Goal: Transaction & Acquisition: Purchase product/service

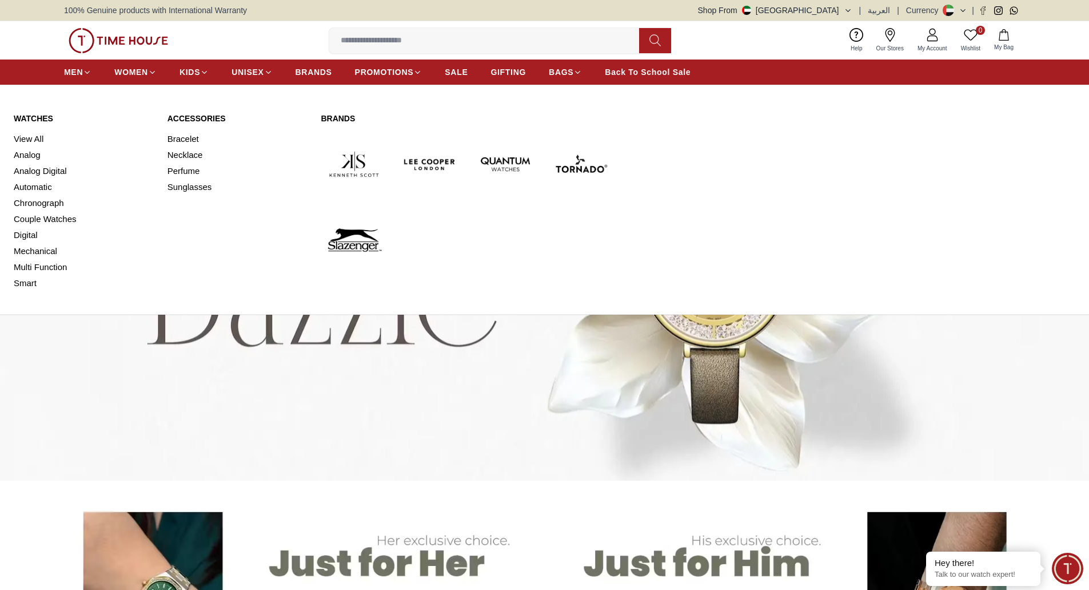
click at [43, 119] on link "Watches" at bounding box center [84, 118] width 140 height 11
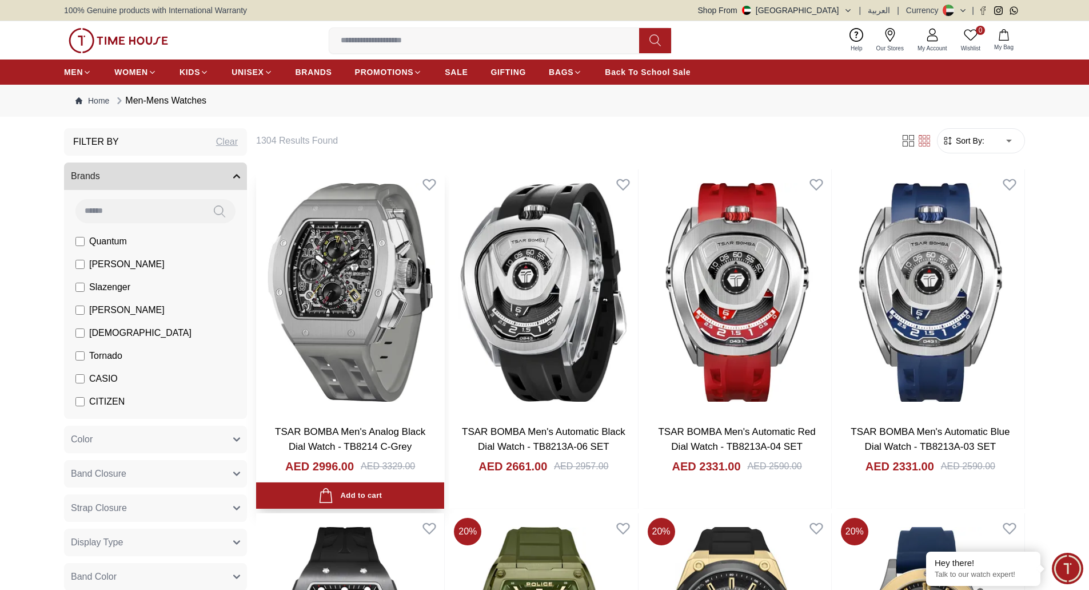
click at [324, 377] on img at bounding box center [350, 292] width 188 height 246
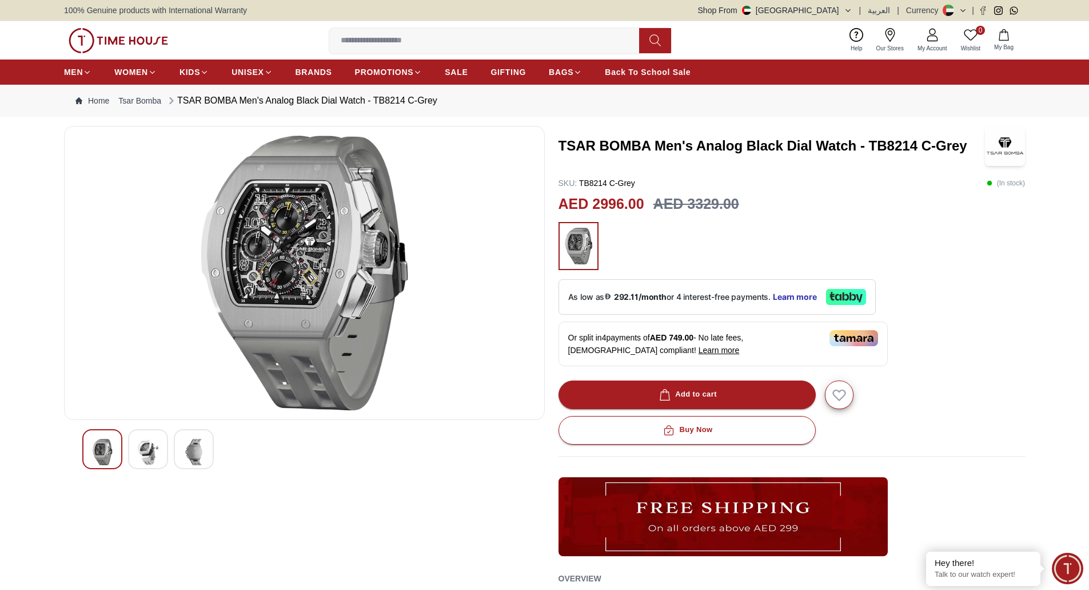
click at [160, 42] on img at bounding box center [118, 40] width 99 height 25
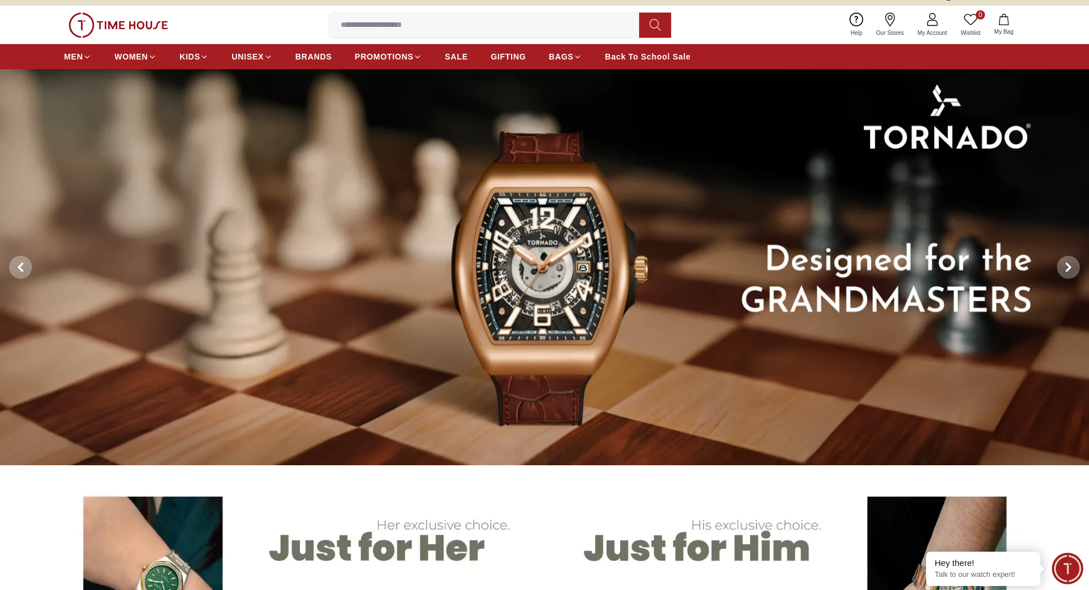
scroll to position [10, 0]
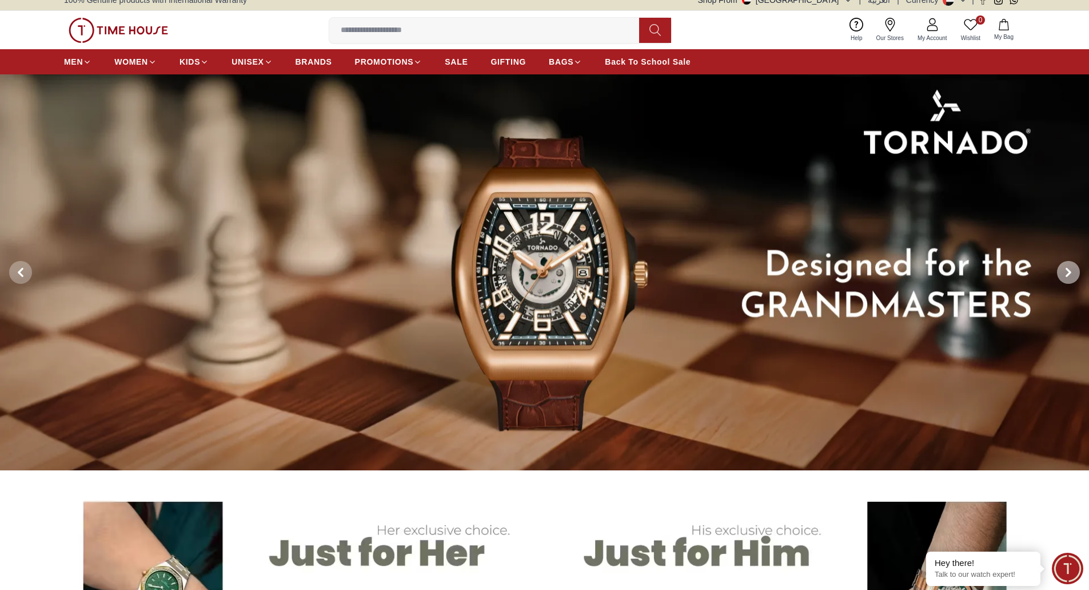
click at [1075, 271] on span at bounding box center [1068, 272] width 23 height 23
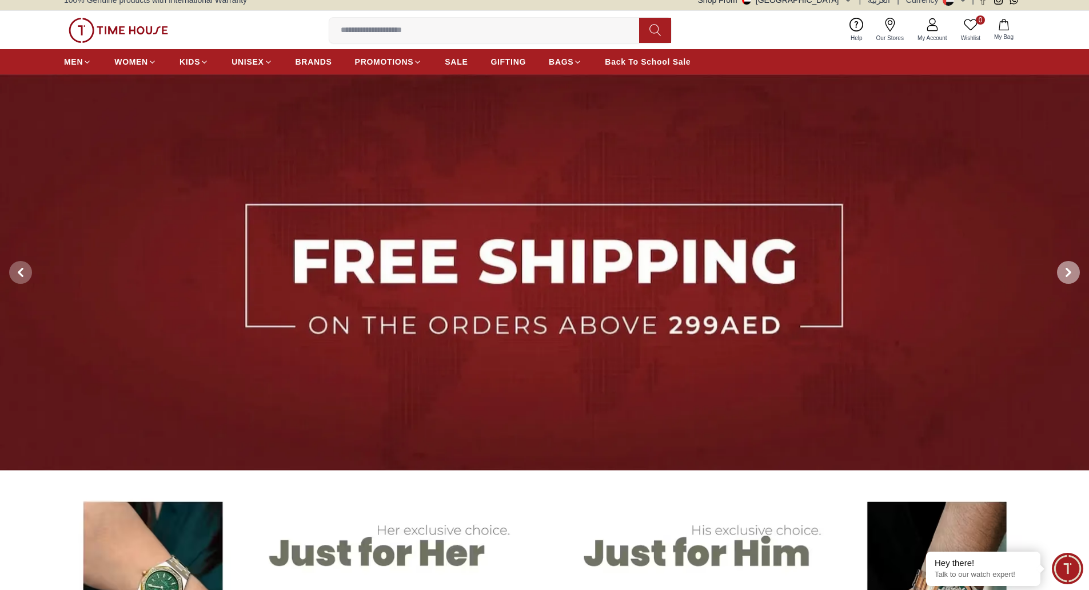
click at [1075, 271] on span at bounding box center [1068, 272] width 23 height 23
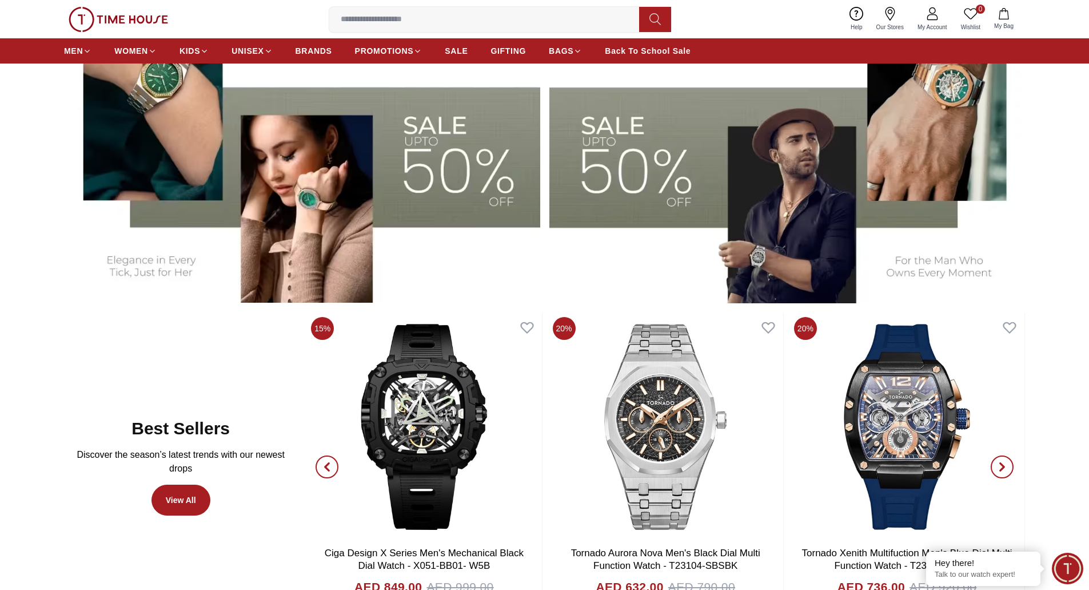
scroll to position [0, 0]
